Goal: Obtain resource: Download file/media

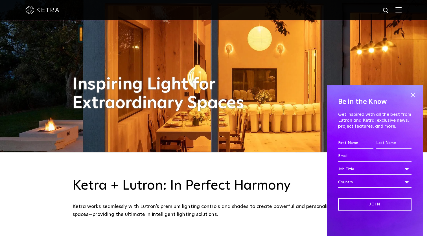
scroll to position [85, 0]
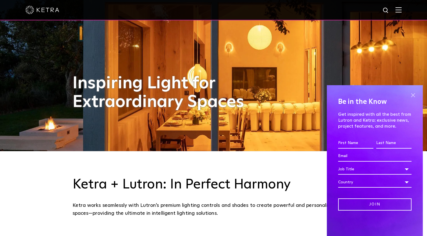
click at [413, 96] on span at bounding box center [413, 95] width 8 height 8
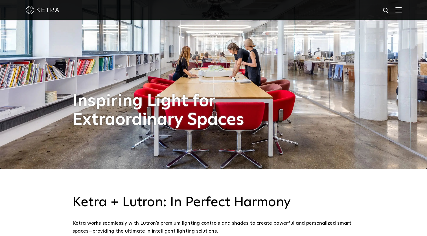
scroll to position [0, 0]
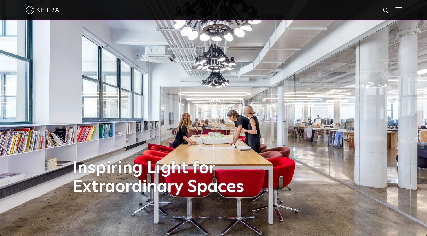
click at [401, 11] on img at bounding box center [399, 9] width 6 height 5
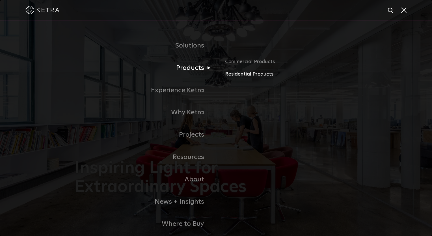
click at [237, 73] on link "Residential Products" at bounding box center [291, 74] width 132 height 8
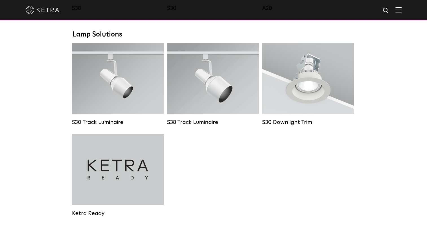
scroll to position [424, 0]
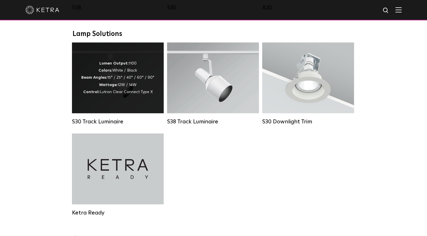
click at [96, 106] on div "Lumen Output: 1100 Colors: White / Black Beam Angles: 15° / 25° / 40° / 60° / 9…" at bounding box center [118, 77] width 92 height 71
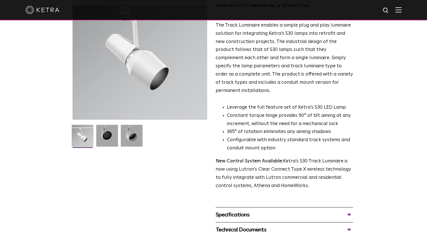
scroll to position [85, 0]
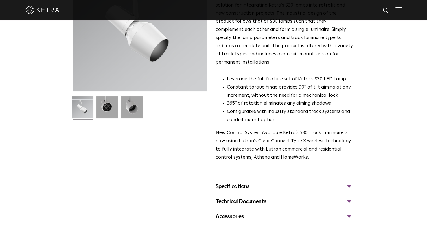
click at [249, 182] on div "Specifications" at bounding box center [285, 186] width 138 height 9
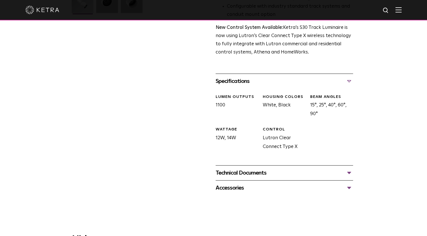
scroll to position [198, 0]
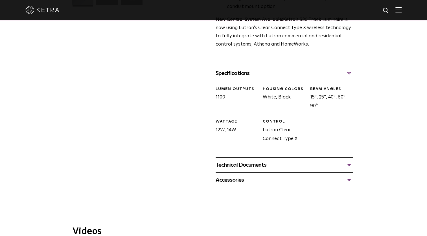
click at [254, 160] on div "Technical Documents" at bounding box center [285, 164] width 138 height 9
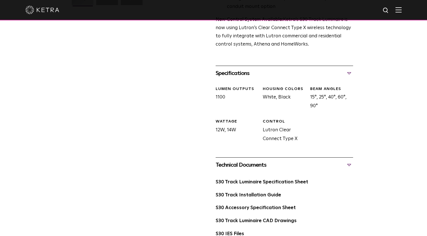
scroll to position [254, 0]
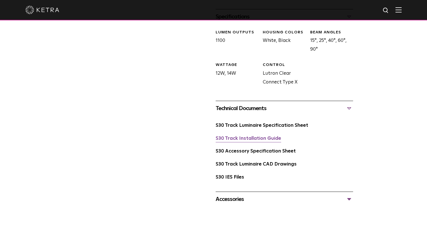
click at [264, 136] on link "S30 Track Installation Guide" at bounding box center [249, 138] width 66 height 5
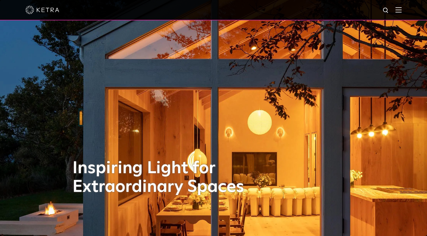
click at [402, 9] on img at bounding box center [399, 9] width 6 height 5
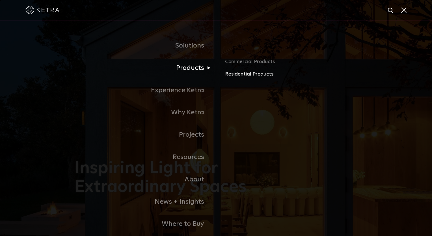
click at [229, 74] on link "Residential Products" at bounding box center [291, 74] width 132 height 8
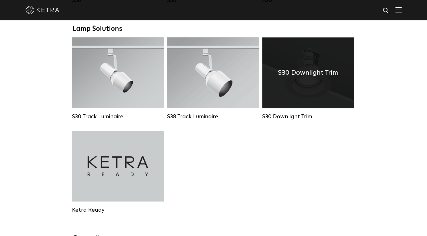
scroll to position [367, 0]
